Goal: Book appointment/travel/reservation

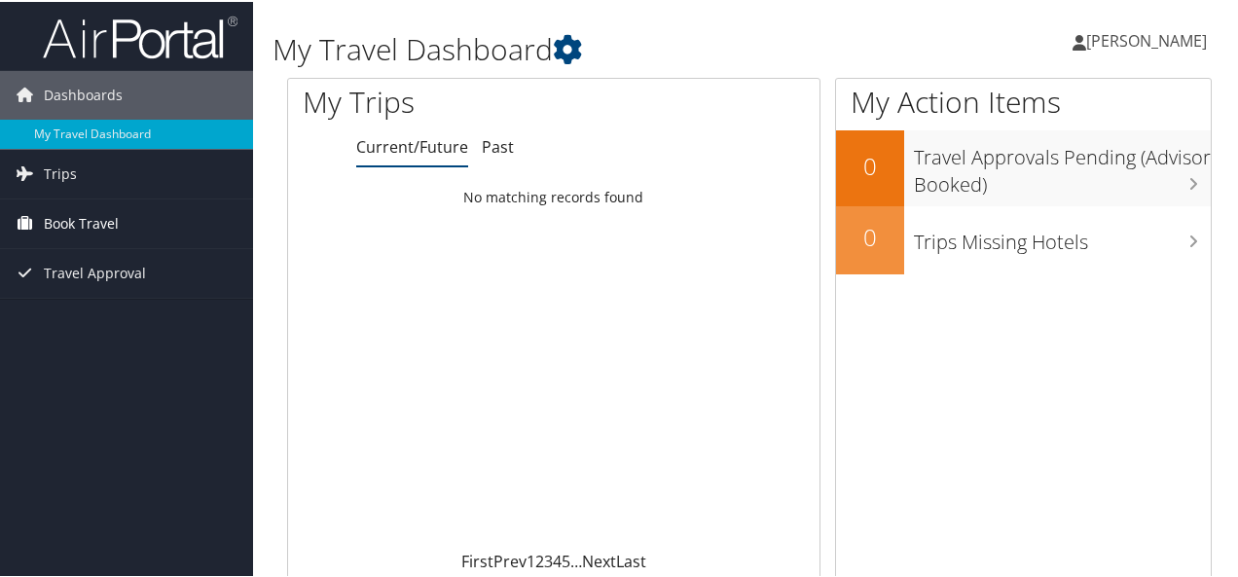
click at [78, 209] on span "Book Travel" at bounding box center [81, 222] width 75 height 49
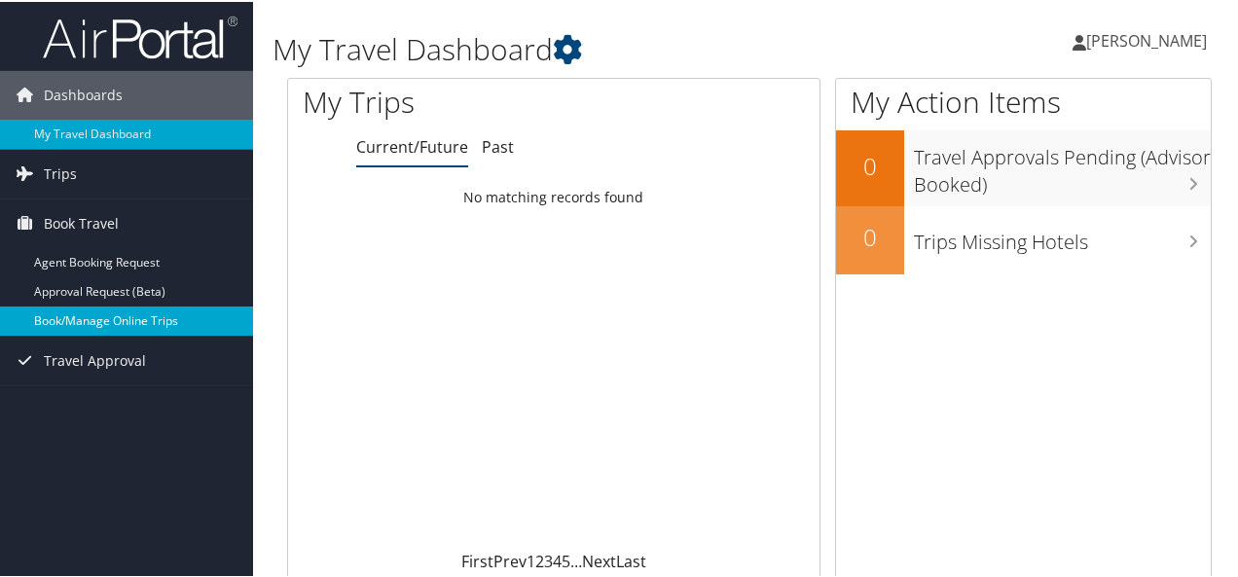
click at [108, 312] on link "Book/Manage Online Trips" at bounding box center [126, 319] width 253 height 29
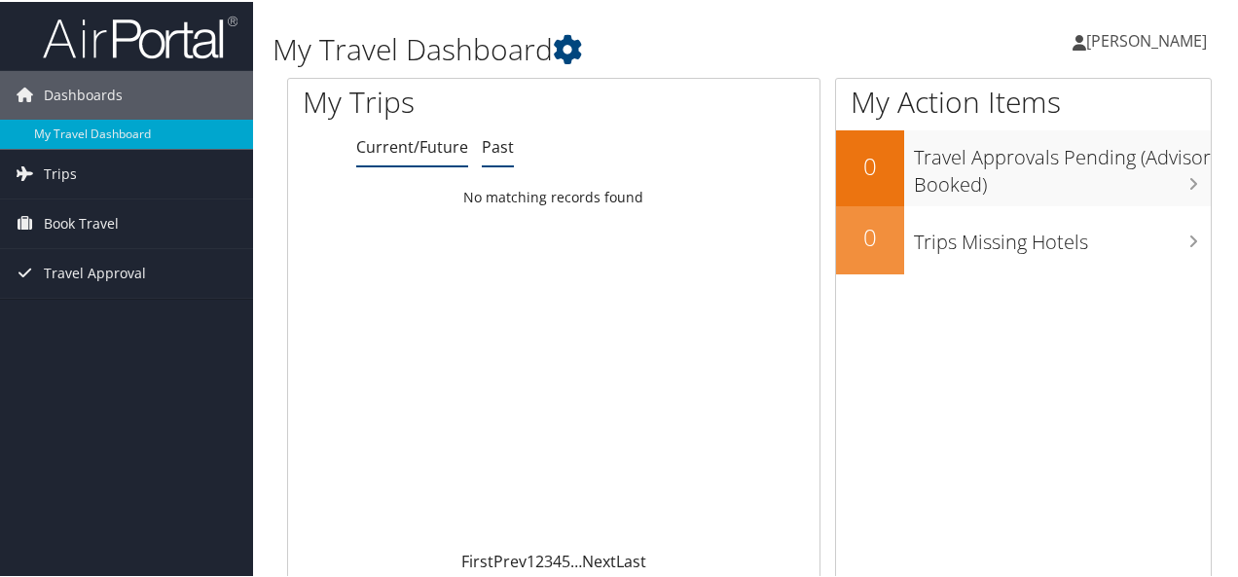
click at [507, 143] on link "Past" at bounding box center [498, 144] width 32 height 21
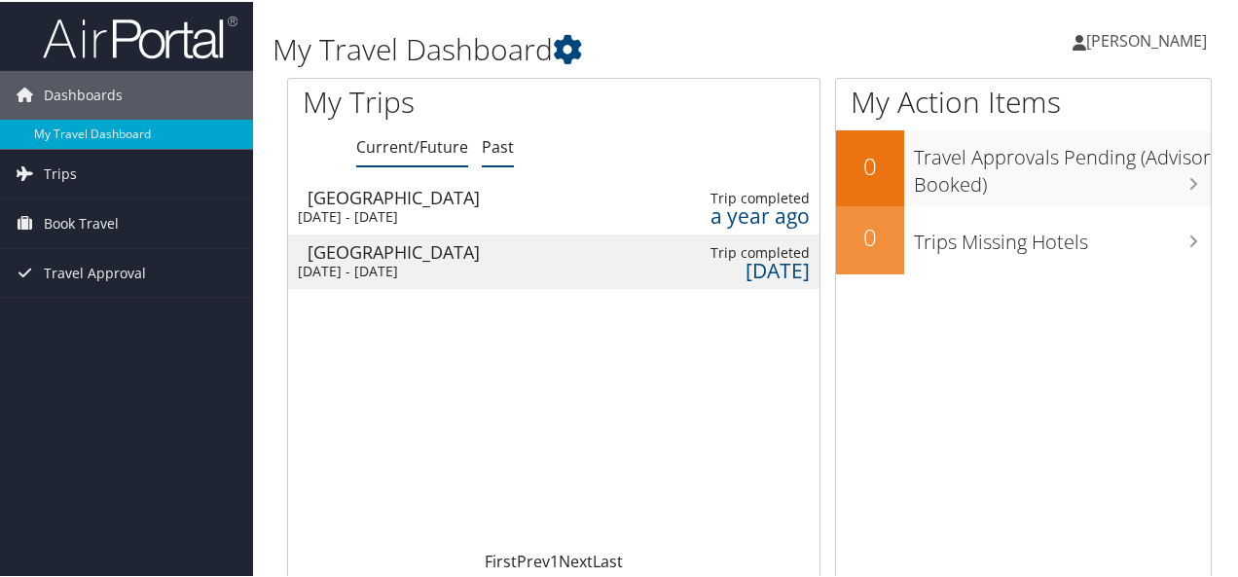
click at [413, 141] on link "Current/Future" at bounding box center [412, 144] width 112 height 21
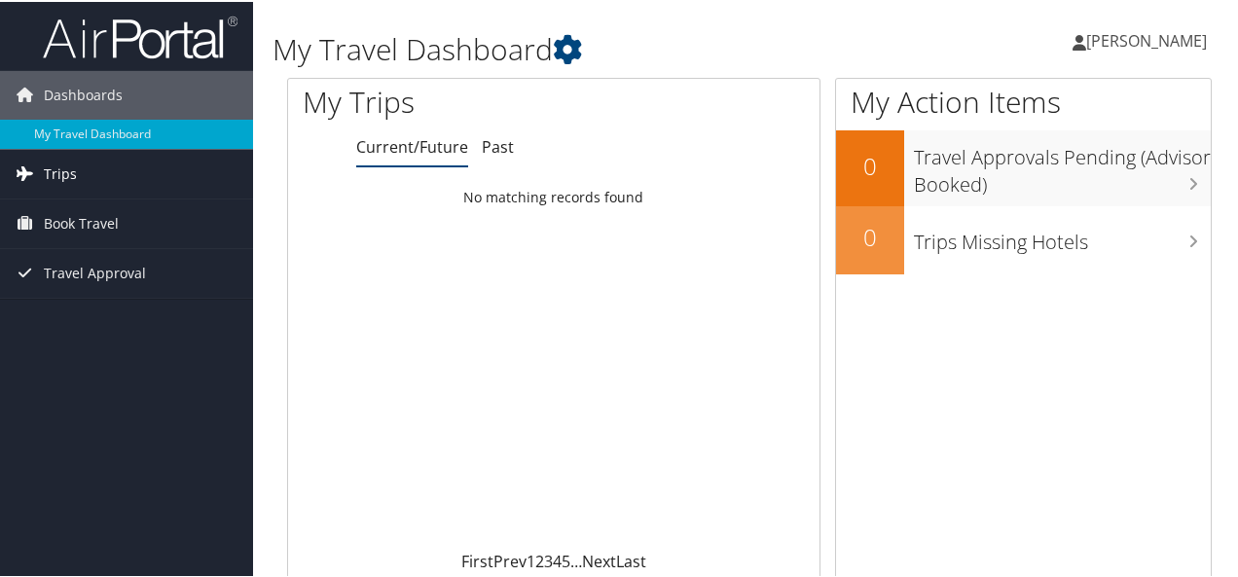
click at [94, 177] on link "Trips" at bounding box center [126, 172] width 253 height 49
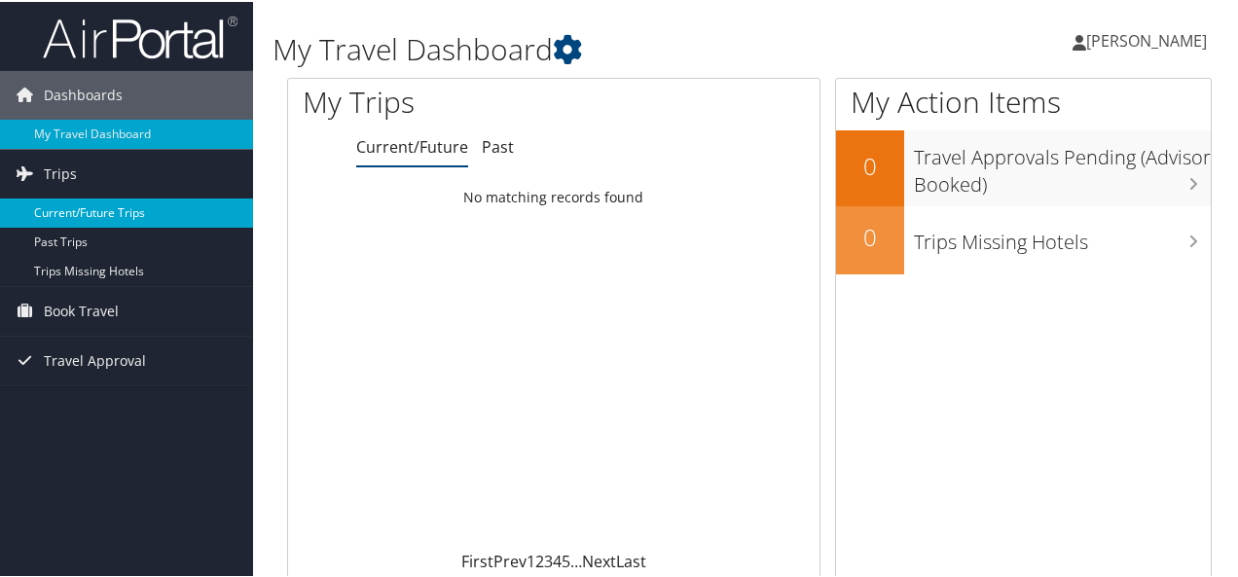
click at [123, 208] on link "Current/Future Trips" at bounding box center [126, 211] width 253 height 29
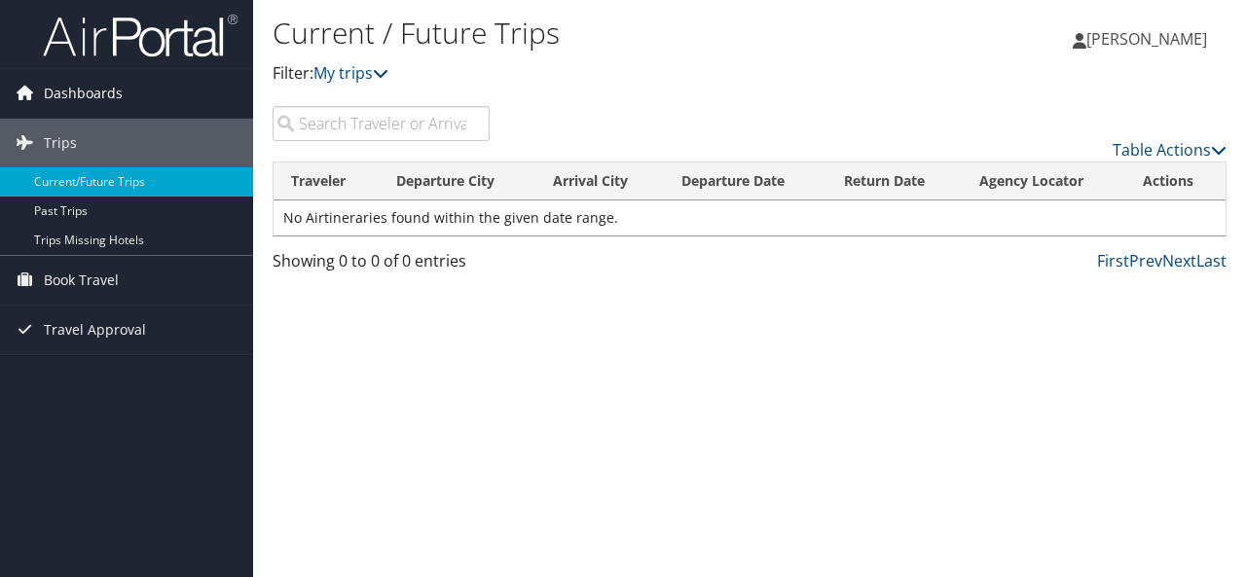
click at [23, 90] on icon at bounding box center [24, 92] width 29 height 29
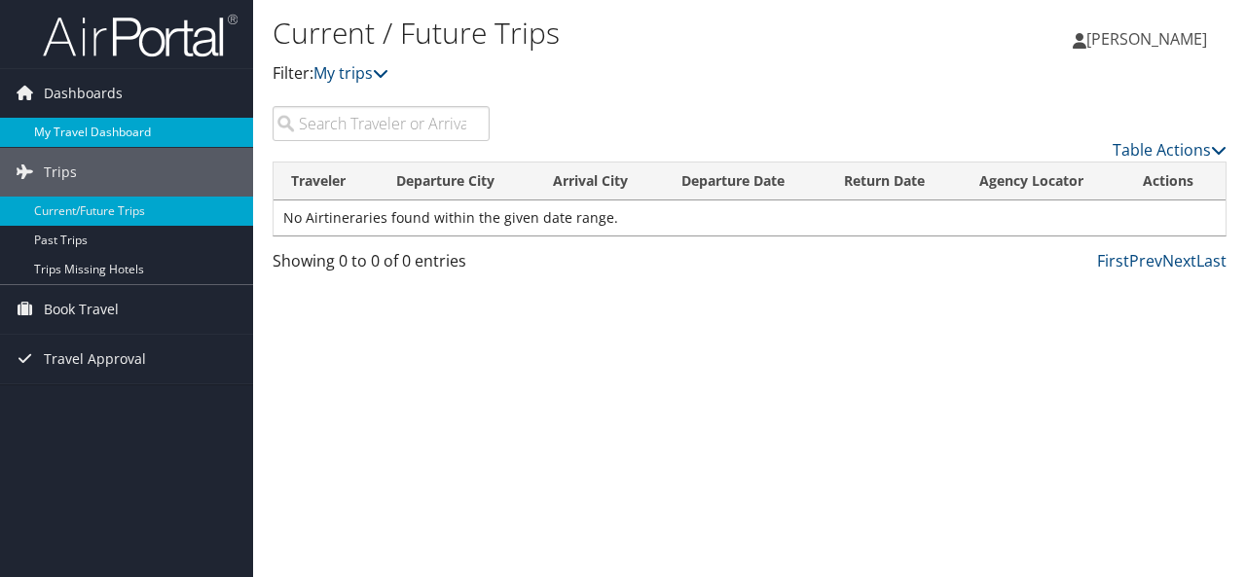
click at [62, 120] on link "My Travel Dashboard" at bounding box center [126, 132] width 253 height 29
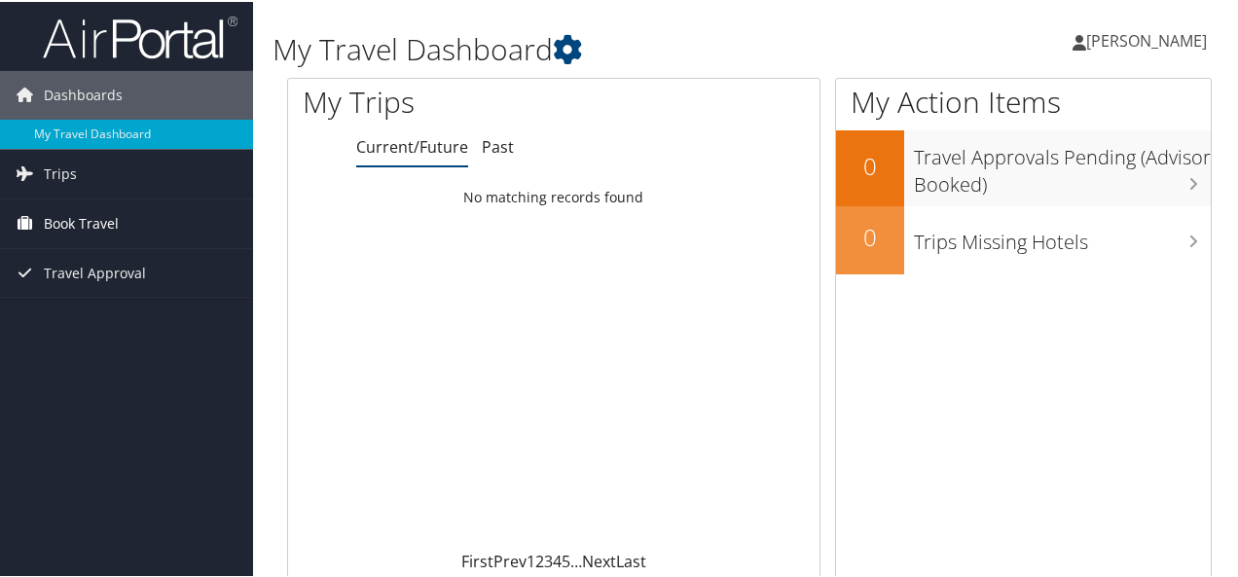
click at [82, 215] on span "Book Travel" at bounding box center [81, 222] width 75 height 49
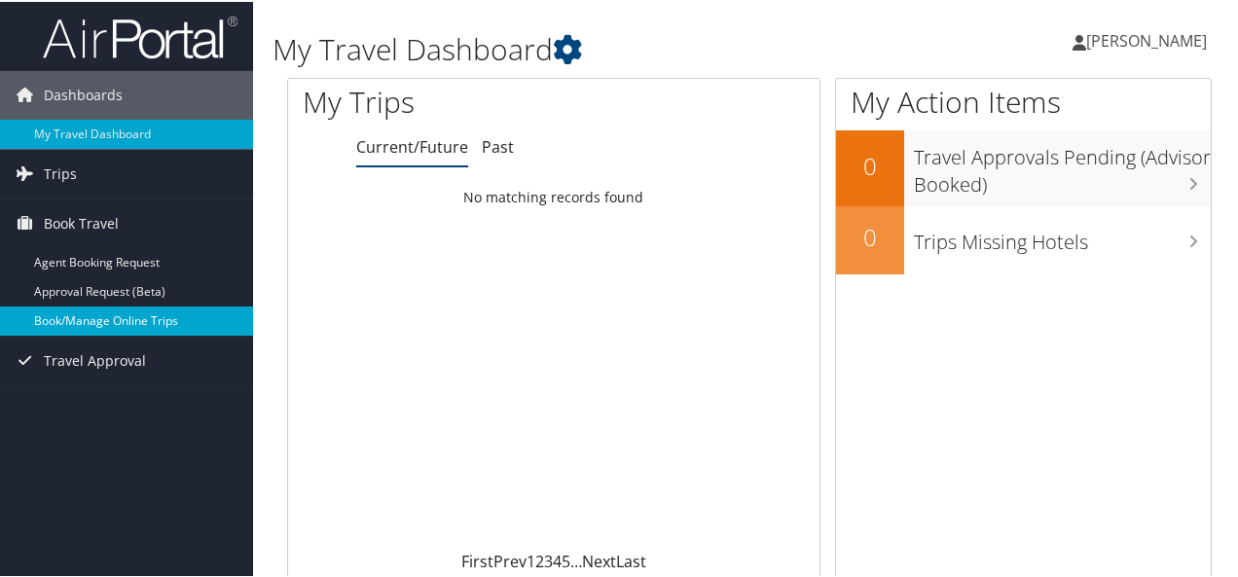
click at [152, 318] on link "Book/Manage Online Trips" at bounding box center [126, 319] width 253 height 29
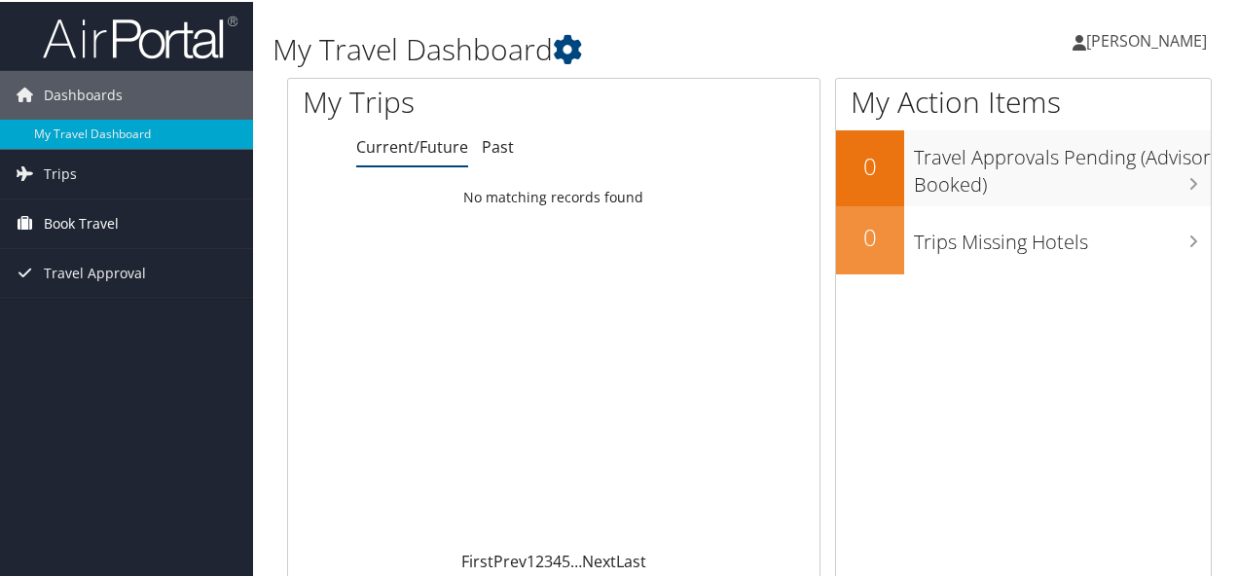
click at [86, 222] on span "Book Travel" at bounding box center [81, 222] width 75 height 49
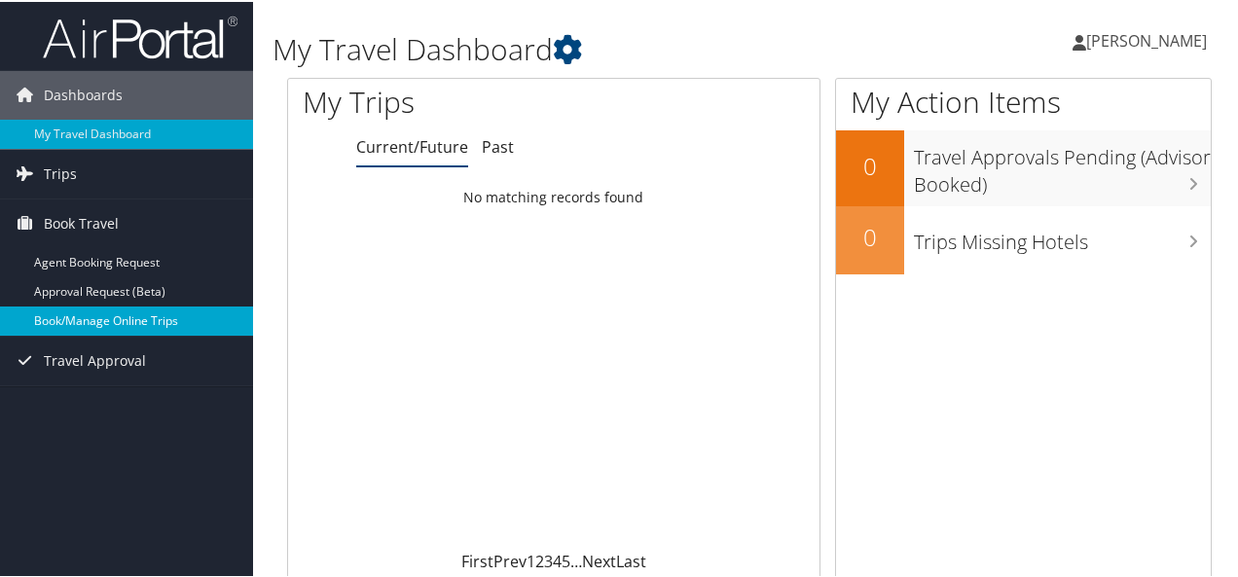
click at [112, 318] on link "Book/Manage Online Trips" at bounding box center [126, 319] width 253 height 29
